Goal: Transaction & Acquisition: Book appointment/travel/reservation

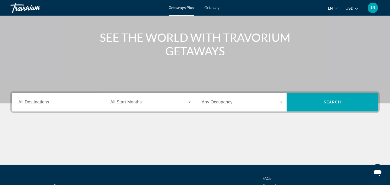
click at [55, 110] on div "Destination All Destinations" at bounding box center [58, 102] width 89 height 19
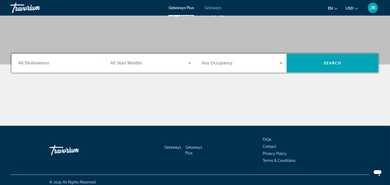
scroll to position [95, 0]
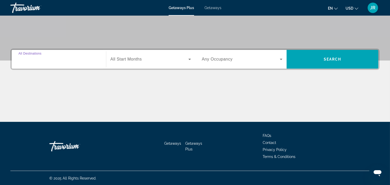
click at [64, 58] on input "Destination All Destinations" at bounding box center [58, 59] width 81 height 6
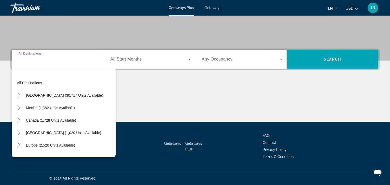
click at [66, 61] on input "Destination All Destinations" at bounding box center [58, 59] width 81 height 6
click at [82, 52] on div "Search widget" at bounding box center [58, 59] width 81 height 15
click at [79, 56] on input "Destination All Destinations" at bounding box center [58, 59] width 81 height 6
click at [60, 58] on input "Destination All Destinations" at bounding box center [58, 59] width 81 height 6
click at [54, 60] on input "Destination All Destinations" at bounding box center [58, 59] width 81 height 6
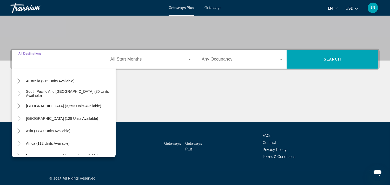
scroll to position [77, 0]
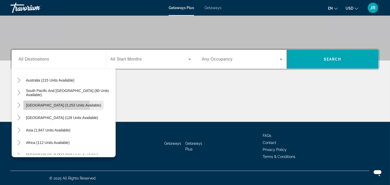
click at [48, 104] on span "[GEOGRAPHIC_DATA] (3,253 units available)" at bounding box center [63, 105] width 75 height 4
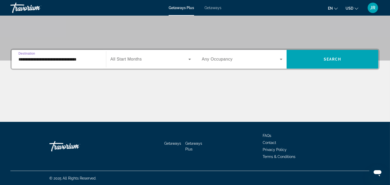
click at [64, 59] on input "**********" at bounding box center [58, 59] width 81 height 6
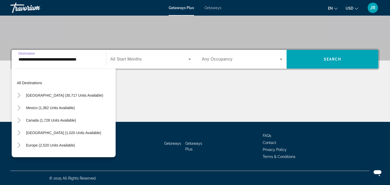
scroll to position [68, 0]
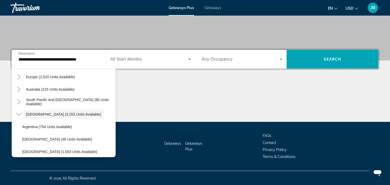
click at [168, 84] on div "Main content" at bounding box center [194, 102] width 369 height 39
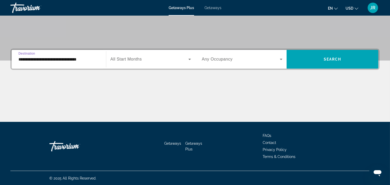
click at [71, 60] on input "**********" at bounding box center [58, 59] width 81 height 6
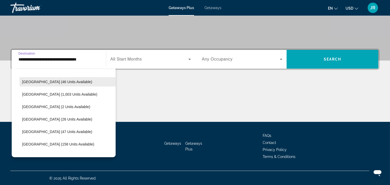
scroll to position [130, 0]
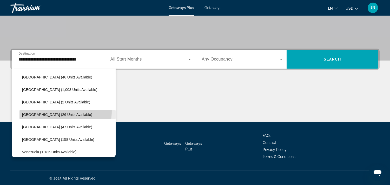
click at [43, 110] on span "Search widget" at bounding box center [67, 114] width 96 height 12
type input "**********"
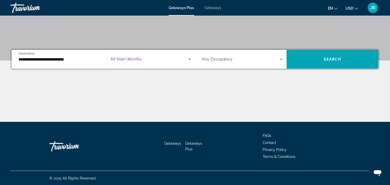
click at [189, 58] on icon "Search widget" at bounding box center [189, 59] width 6 height 6
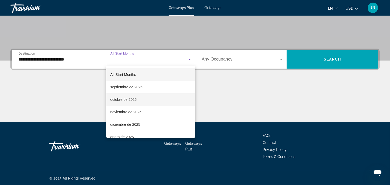
click at [125, 98] on span "octubre de 2025" at bounding box center [123, 99] width 26 height 6
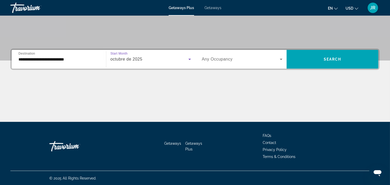
click at [282, 55] on div "Search widget" at bounding box center [242, 59] width 81 height 15
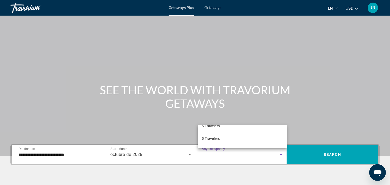
scroll to position [95, 0]
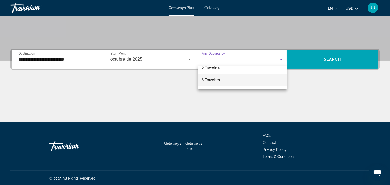
drag, startPoint x: 229, startPoint y: 112, endPoint x: 235, endPoint y: 76, distance: 37.4
click at [235, 76] on div "Any Occupancy 2 Travelers 3 Travelers 4 Travelers 5 Travelers 6 Travelers 7 Tra…" at bounding box center [195, 92] width 390 height 185
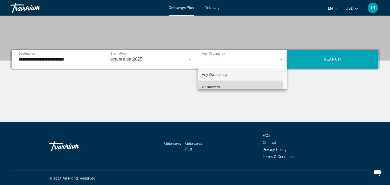
click at [216, 85] on span "2 Travelers" at bounding box center [211, 87] width 18 height 6
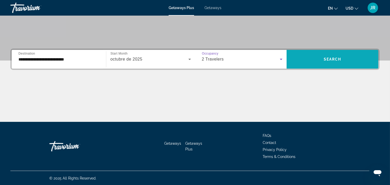
click at [297, 58] on span "Search widget" at bounding box center [332, 59] width 92 height 12
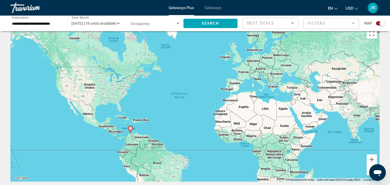
scroll to position [11, 0]
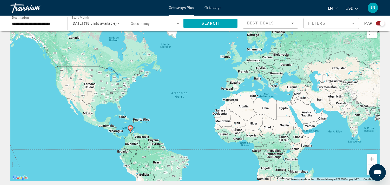
click at [379, 23] on div "Search widget" at bounding box center [380, 23] width 9 height 4
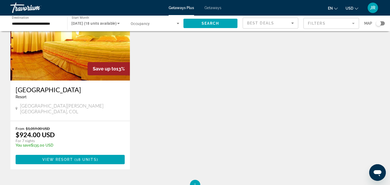
scroll to position [0, 0]
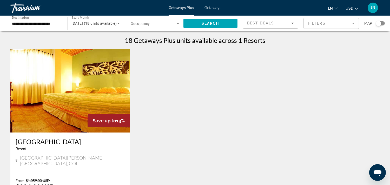
click at [214, 6] on span "Getaways" at bounding box center [212, 8] width 17 height 4
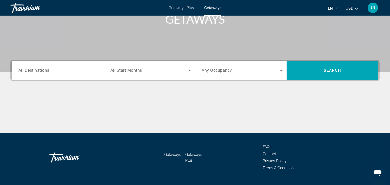
scroll to position [95, 0]
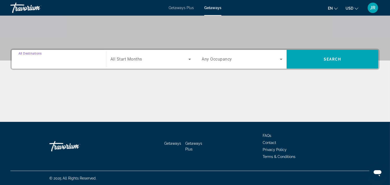
click at [67, 59] on input "Destination All Destinations" at bounding box center [58, 59] width 81 height 6
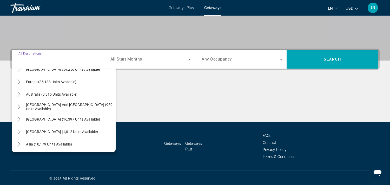
scroll to position [59, 0]
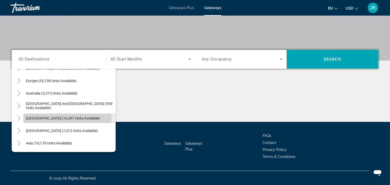
click at [65, 117] on span "[GEOGRAPHIC_DATA] (16,397 units available)" at bounding box center [63, 118] width 74 height 4
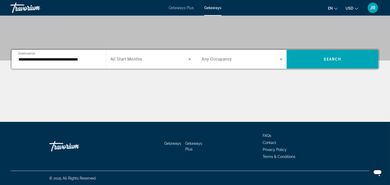
click at [79, 62] on div "**********" at bounding box center [58, 59] width 81 height 15
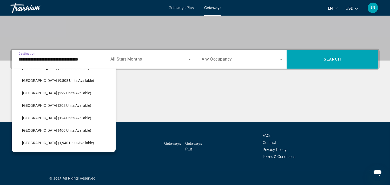
scroll to position [134, 0]
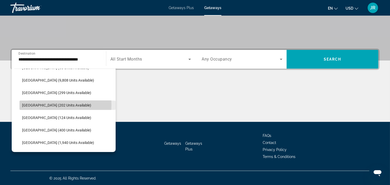
click at [37, 104] on span "[GEOGRAPHIC_DATA] (202 units available)" at bounding box center [56, 105] width 69 height 4
type input "**********"
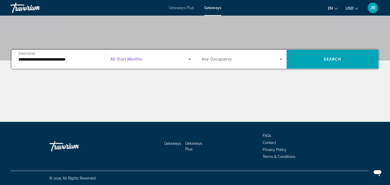
click at [182, 57] on span "Search widget" at bounding box center [149, 59] width 78 height 6
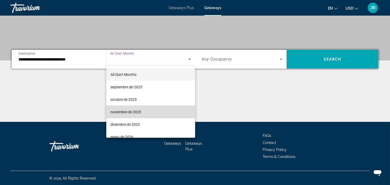
click at [159, 113] on mat-option "noviembre de 2025" at bounding box center [150, 112] width 89 height 12
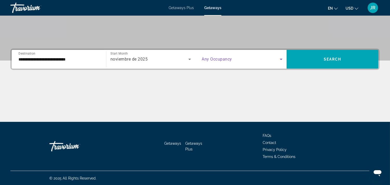
click at [280, 60] on icon "Search widget" at bounding box center [281, 59] width 6 height 6
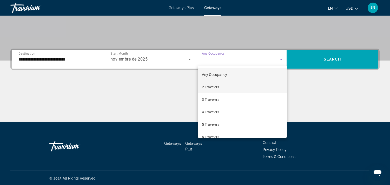
click at [226, 85] on mat-option "2 Travelers" at bounding box center [242, 87] width 89 height 12
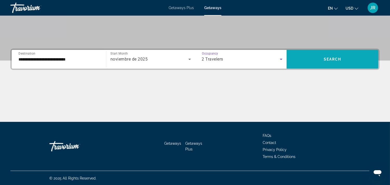
click at [298, 60] on span "Search widget" at bounding box center [332, 59] width 92 height 12
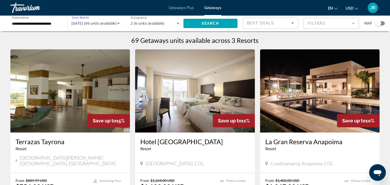
click at [118, 21] on icon "Search widget" at bounding box center [118, 23] width 6 height 6
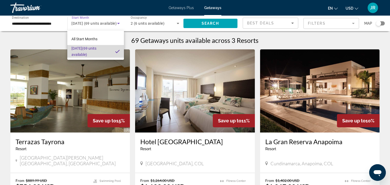
click at [102, 46] on span "[DATE] (69 units available)" at bounding box center [90, 51] width 39 height 12
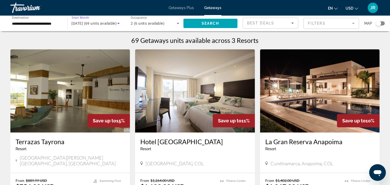
click at [102, 25] on span "[DATE] (69 units available)" at bounding box center [94, 23] width 45 height 4
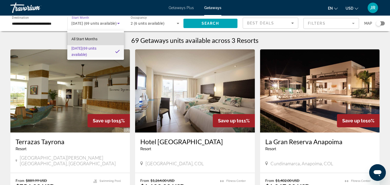
click at [95, 38] on span "All Start Months" at bounding box center [84, 39] width 26 height 4
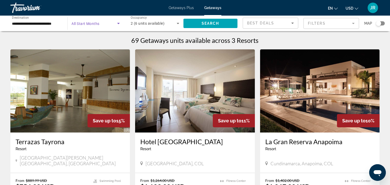
click at [99, 22] on span "All Start Months" at bounding box center [86, 24] width 28 height 4
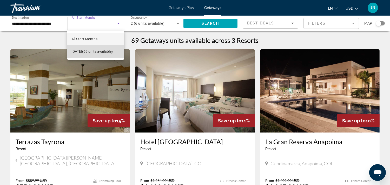
click at [90, 49] on span "[DATE] (69 units available)" at bounding box center [91, 51] width 41 height 6
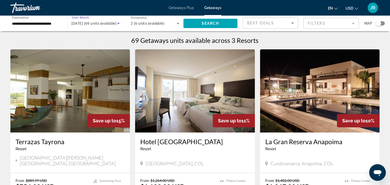
click at [117, 23] on icon "Search widget" at bounding box center [118, 23] width 3 height 1
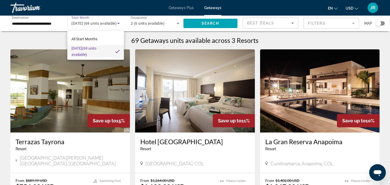
click at [88, 22] on div at bounding box center [195, 92] width 390 height 185
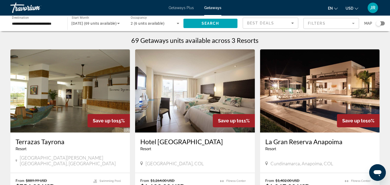
click at [88, 22] on span "[DATE] (69 units available)" at bounding box center [94, 23] width 45 height 4
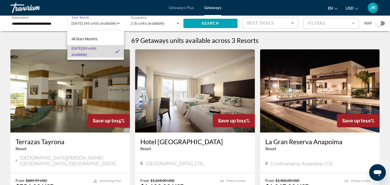
click at [87, 50] on span "[DATE] (69 units available)" at bounding box center [90, 51] width 39 height 12
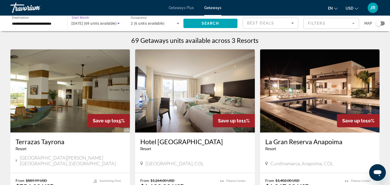
click at [118, 24] on icon "Search widget" at bounding box center [118, 23] width 6 height 6
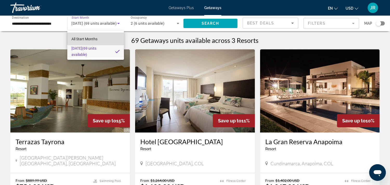
click at [98, 37] on mat-option "All Start Months" at bounding box center [95, 39] width 56 height 12
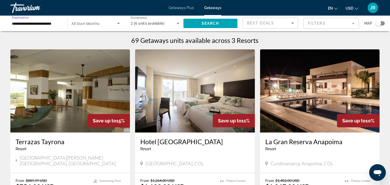
click at [53, 22] on input "**********" at bounding box center [36, 24] width 49 height 6
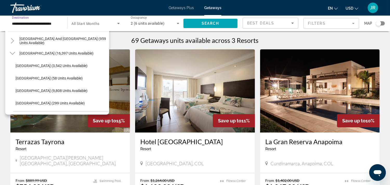
scroll to position [84, 0]
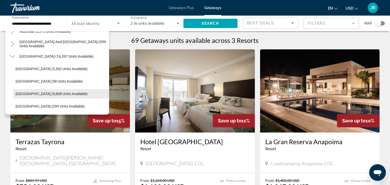
click at [45, 92] on span "[GEOGRAPHIC_DATA] (9,808 units available)" at bounding box center [52, 94] width 72 height 4
type input "**********"
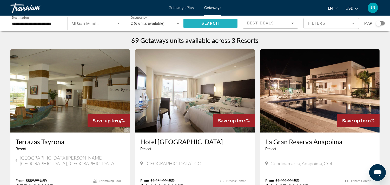
click at [225, 22] on span "Search widget" at bounding box center [210, 23] width 54 height 12
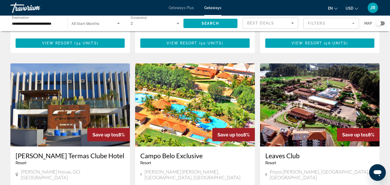
scroll to position [360, 0]
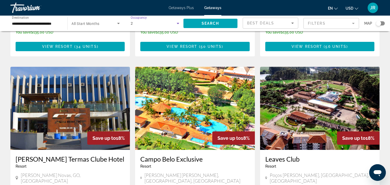
click at [179, 24] on icon "Search widget" at bounding box center [178, 23] width 6 height 6
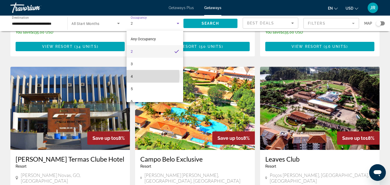
click at [141, 76] on mat-option "4" at bounding box center [154, 76] width 57 height 12
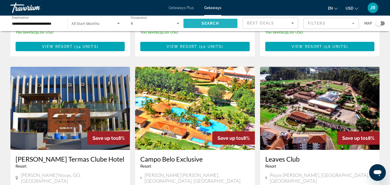
click at [200, 22] on span "Search widget" at bounding box center [210, 23] width 54 height 12
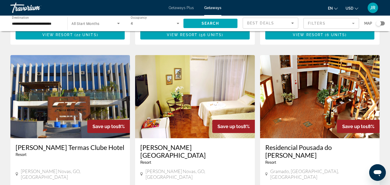
scroll to position [177, 0]
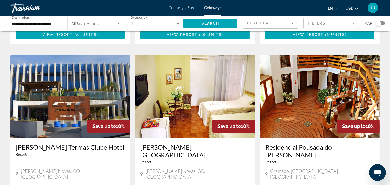
click at [85, 89] on img "Main content" at bounding box center [69, 96] width 119 height 83
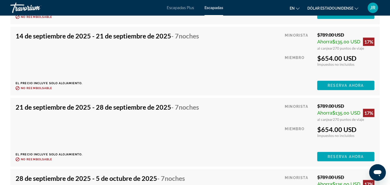
scroll to position [957, 0]
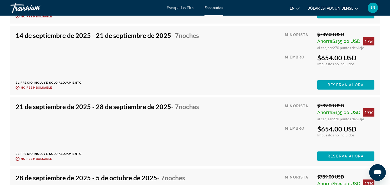
click at [357, 7] on icon "Cambiar moneda" at bounding box center [356, 9] width 4 height 4
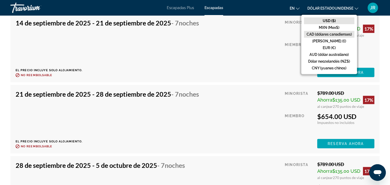
scroll to position [971, 0]
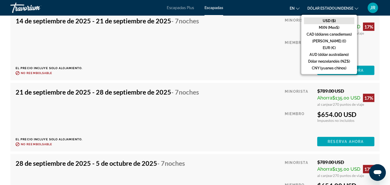
click at [255, 59] on div "[DATE] - [DATE] - 7 noches El precio incluye solo alojamiento. Reembolsable has…" at bounding box center [195, 46] width 359 height 58
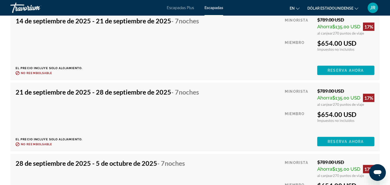
click at [355, 7] on icon "Cambiar moneda" at bounding box center [356, 9] width 4 height 4
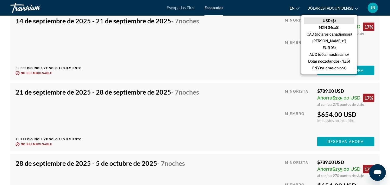
drag, startPoint x: 264, startPoint y: 63, endPoint x: 248, endPoint y: 69, distance: 16.2
click at [248, 69] on div "[DATE] - [DATE] - 7 noches El precio incluye solo alojamiento. Reembolsable has…" at bounding box center [195, 46] width 359 height 58
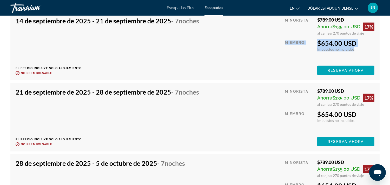
click at [248, 69] on div "[DATE] - [DATE] - 7 noches El precio incluye solo alojamiento. Reembolsable has…" at bounding box center [195, 46] width 359 height 58
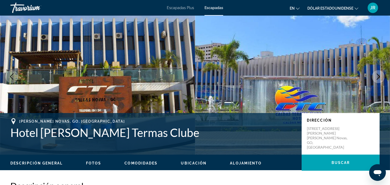
scroll to position [0, 0]
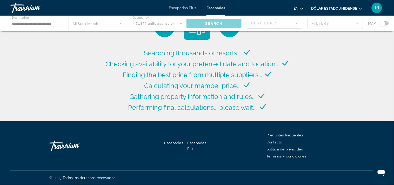
click at [120, 22] on div "Contenido principal" at bounding box center [197, 24] width 394 height 16
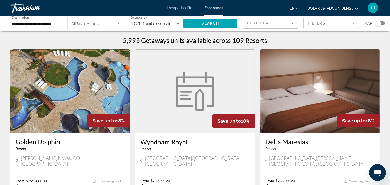
click at [116, 22] on icon "Search widget" at bounding box center [118, 23] width 6 height 6
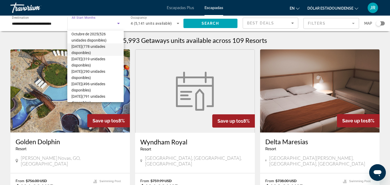
scroll to position [27, 0]
click at [102, 68] on span "[DATE] (290 unidades disponibles)" at bounding box center [95, 74] width 48 height 12
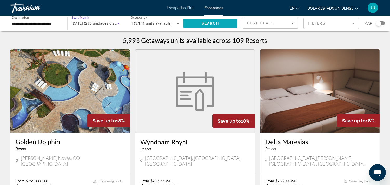
click at [212, 23] on span "Search" at bounding box center [210, 23] width 18 height 4
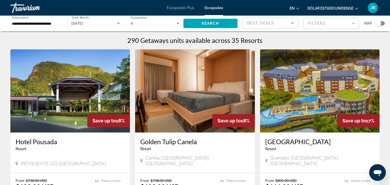
click at [120, 19] on div "Start Month All Start Months [DATE]" at bounding box center [96, 23] width 57 height 15
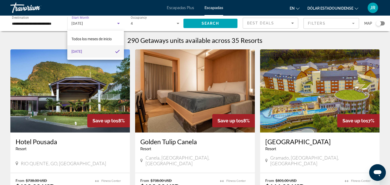
click at [94, 21] on div at bounding box center [195, 92] width 390 height 185
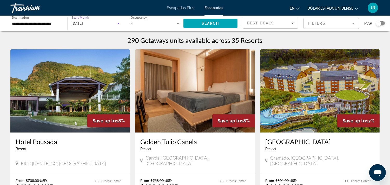
click at [117, 23] on icon "Search widget" at bounding box center [118, 23] width 6 height 6
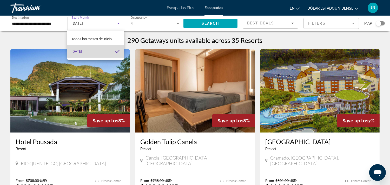
click at [102, 49] on mat-option "[DATE]" at bounding box center [95, 51] width 56 height 12
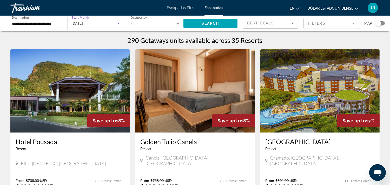
click at [105, 21] on div "[DATE]" at bounding box center [95, 23] width 46 height 6
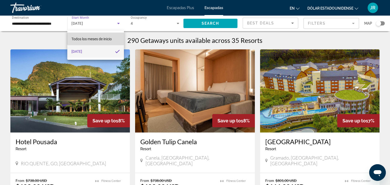
click at [99, 38] on font "Todos los meses de inicio" at bounding box center [91, 39] width 40 height 4
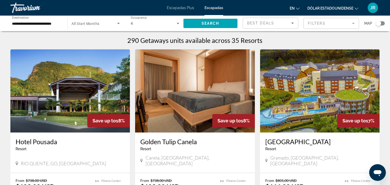
click at [81, 24] on span "All Start Months" at bounding box center [86, 24] width 28 height 4
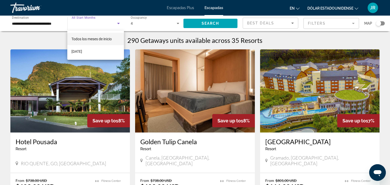
click at [82, 23] on div at bounding box center [195, 92] width 390 height 185
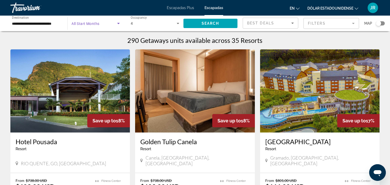
click at [120, 24] on icon "Search widget" at bounding box center [118, 23] width 6 height 6
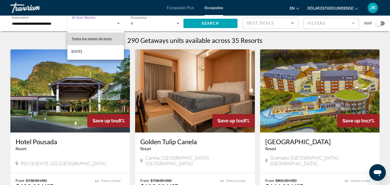
click at [107, 41] on font "Todos los meses de inicio" at bounding box center [91, 39] width 40 height 4
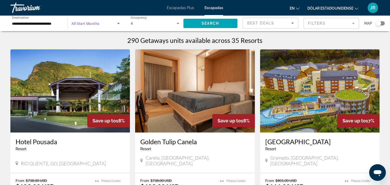
click at [101, 24] on span "Search widget" at bounding box center [95, 23] width 46 height 6
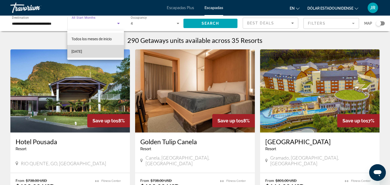
click at [82, 51] on font "[DATE]" at bounding box center [76, 51] width 11 height 4
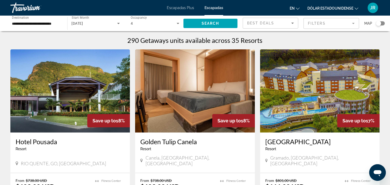
click at [74, 19] on span "Start Month" at bounding box center [80, 18] width 17 height 4
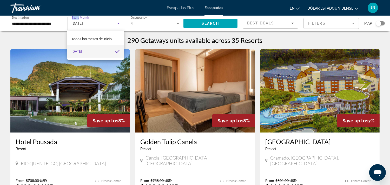
click at [74, 19] on body "**********" at bounding box center [195, 92] width 390 height 185
click at [107, 24] on div at bounding box center [195, 92] width 390 height 185
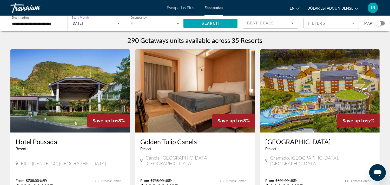
click at [118, 24] on icon "Search widget" at bounding box center [118, 23] width 3 height 1
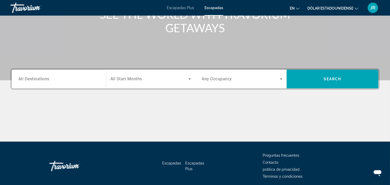
scroll to position [86, 0]
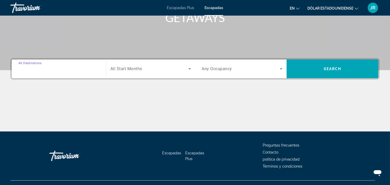
click at [84, 67] on input "Destination All Destinations" at bounding box center [58, 69] width 81 height 6
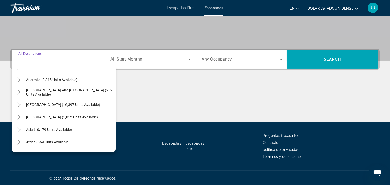
scroll to position [84, 0]
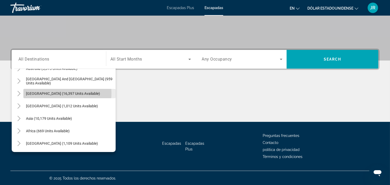
click at [51, 93] on span "[GEOGRAPHIC_DATA] (16,397 units available)" at bounding box center [63, 93] width 74 height 4
type input "**********"
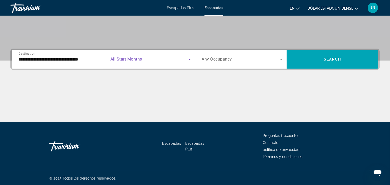
click at [190, 59] on icon "Search widget" at bounding box center [189, 59] width 3 height 1
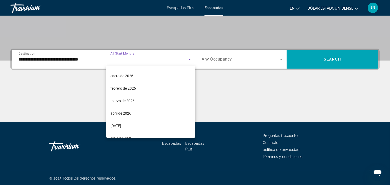
scroll to position [62, 0]
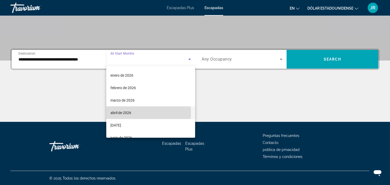
click at [120, 112] on font "abril de 2026" at bounding box center [120, 113] width 21 height 4
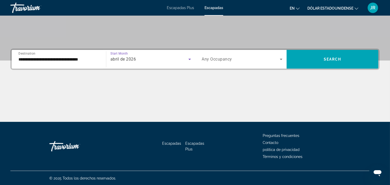
click at [190, 58] on icon "Search widget" at bounding box center [189, 59] width 6 height 6
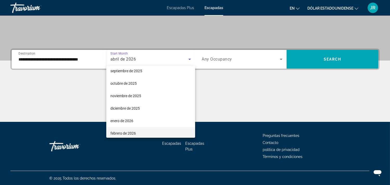
scroll to position [16, 0]
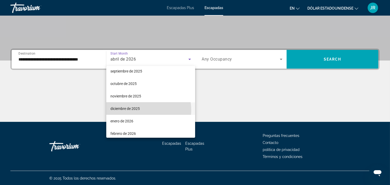
click at [137, 110] on font "diciembre de 2025" at bounding box center [124, 108] width 29 height 4
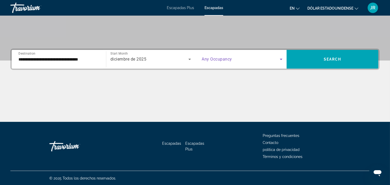
click at [280, 57] on icon "Search widget" at bounding box center [281, 59] width 6 height 6
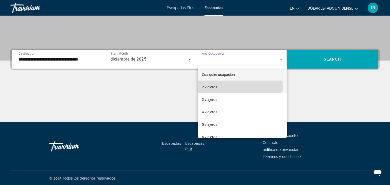
click at [221, 86] on mat-option "2 viajeros" at bounding box center [242, 87] width 89 height 12
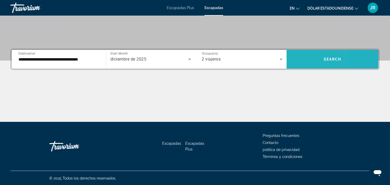
click at [297, 58] on span "Search widget" at bounding box center [332, 59] width 92 height 12
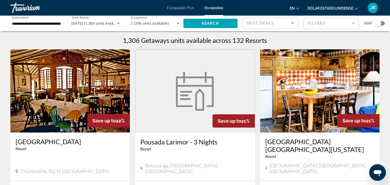
click at [53, 19] on div "**********" at bounding box center [36, 23] width 49 height 15
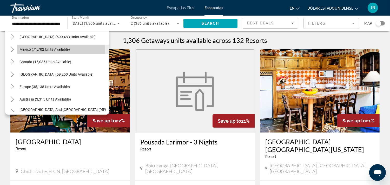
click at [51, 50] on span "Mexico (71,702 units available)" at bounding box center [44, 49] width 50 height 4
type input "**********"
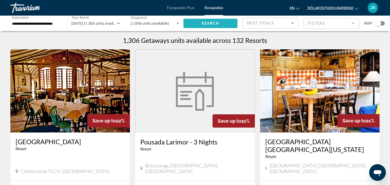
click at [221, 23] on span "Search widget" at bounding box center [210, 23] width 54 height 12
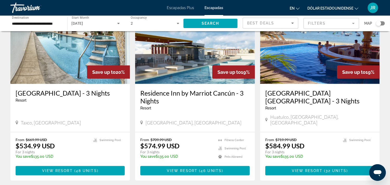
scroll to position [423, 0]
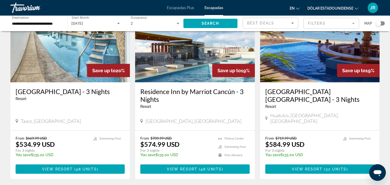
click at [182, 61] on img "Contenido principal" at bounding box center [194, 40] width 119 height 83
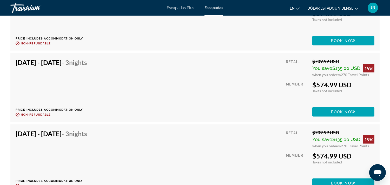
scroll to position [1449, 0]
